Goal: Transaction & Acquisition: Book appointment/travel/reservation

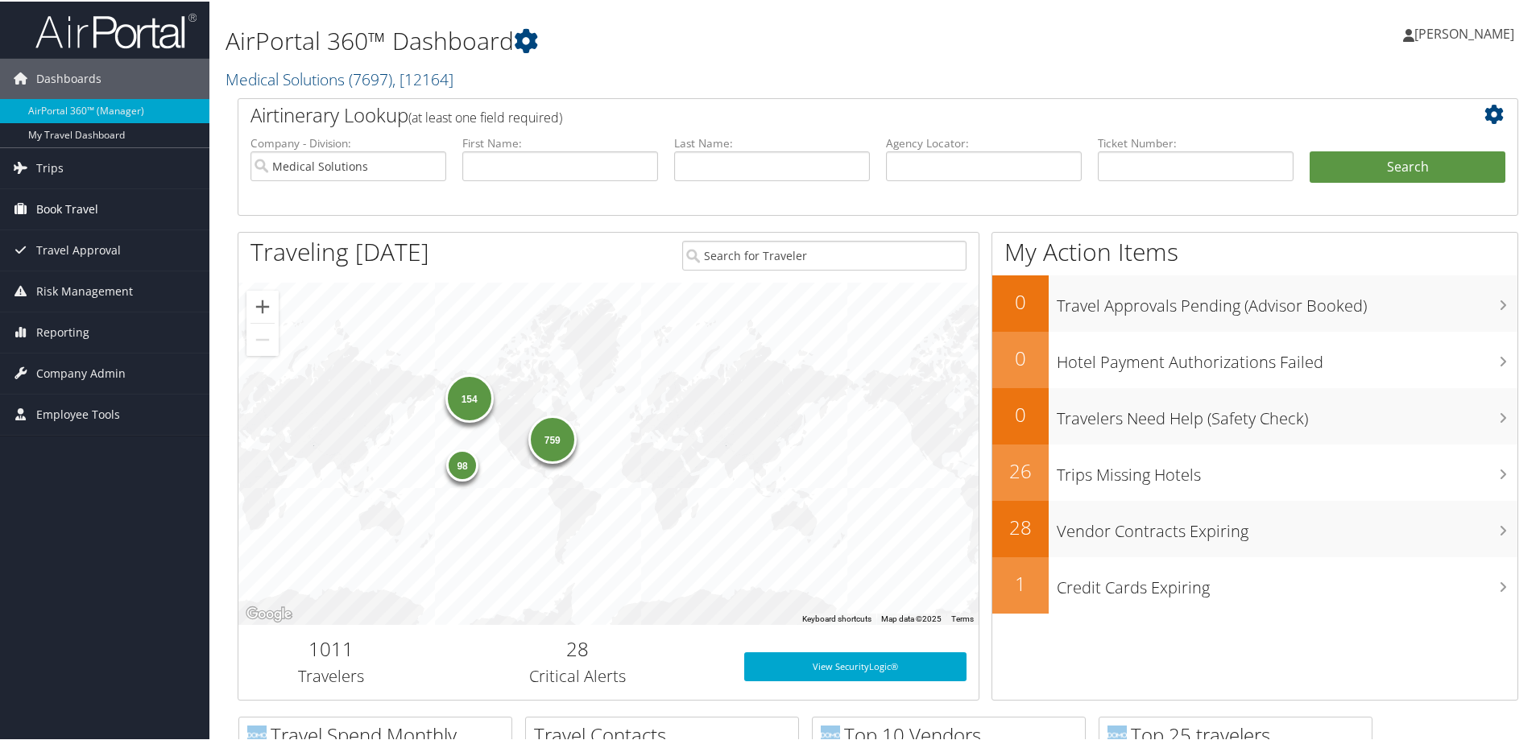
click at [93, 200] on span "Book Travel" at bounding box center [67, 208] width 62 height 40
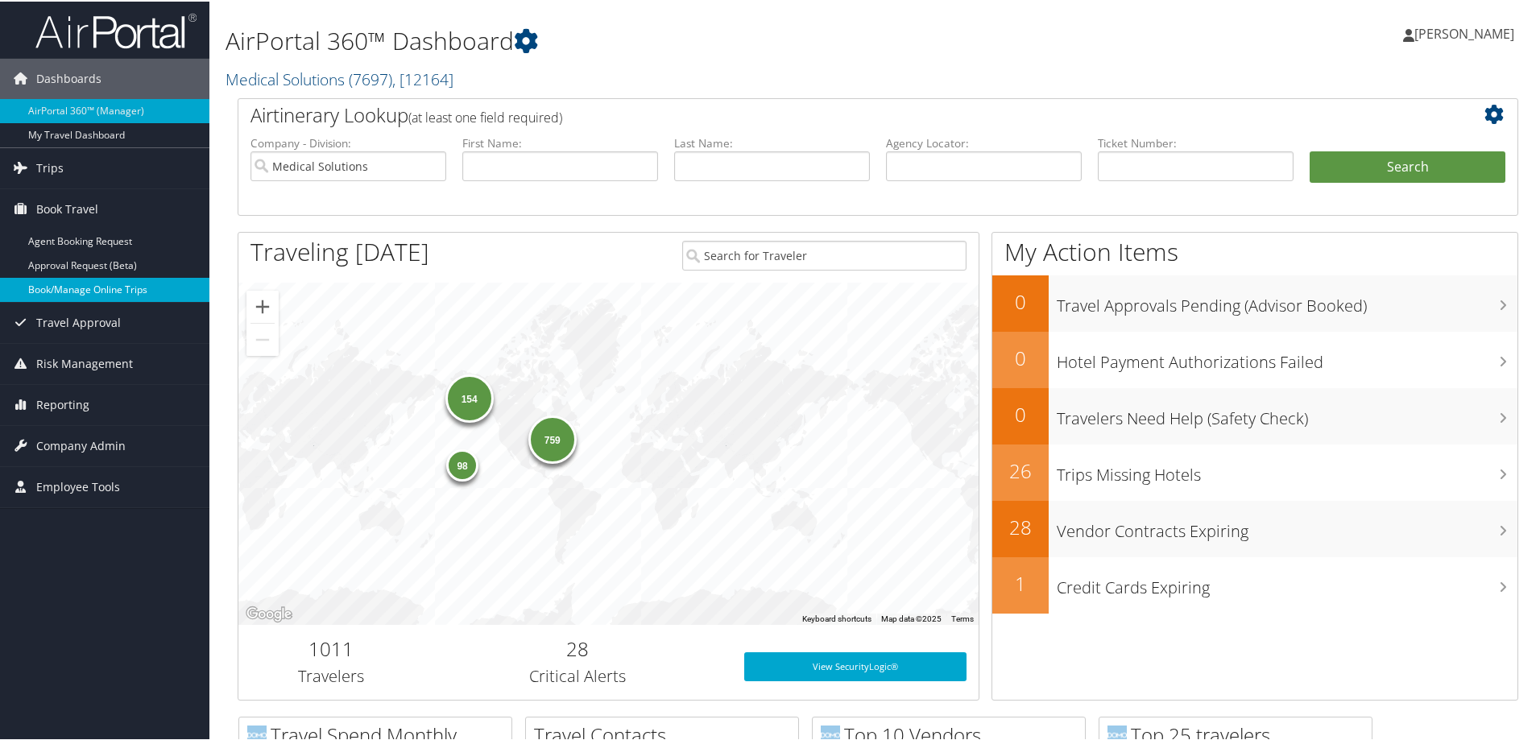
click at [97, 284] on link "Book/Manage Online Trips" at bounding box center [104, 288] width 209 height 24
